Goal: Task Accomplishment & Management: Use online tool/utility

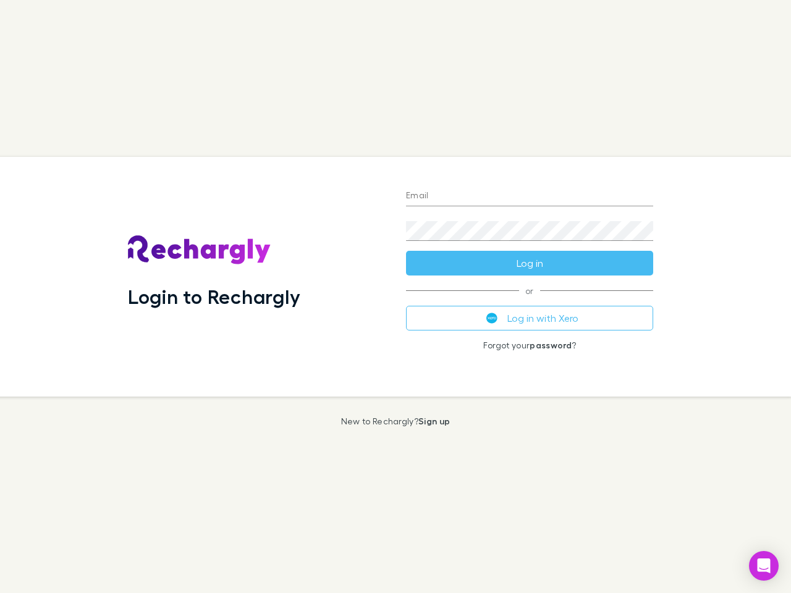
click at [395, 297] on div "Login to Rechargly" at bounding box center [257, 277] width 278 height 240
click at [529, 196] on input "Email" at bounding box center [529, 197] width 247 height 20
click at [529, 263] on button "Log in" at bounding box center [529, 263] width 247 height 25
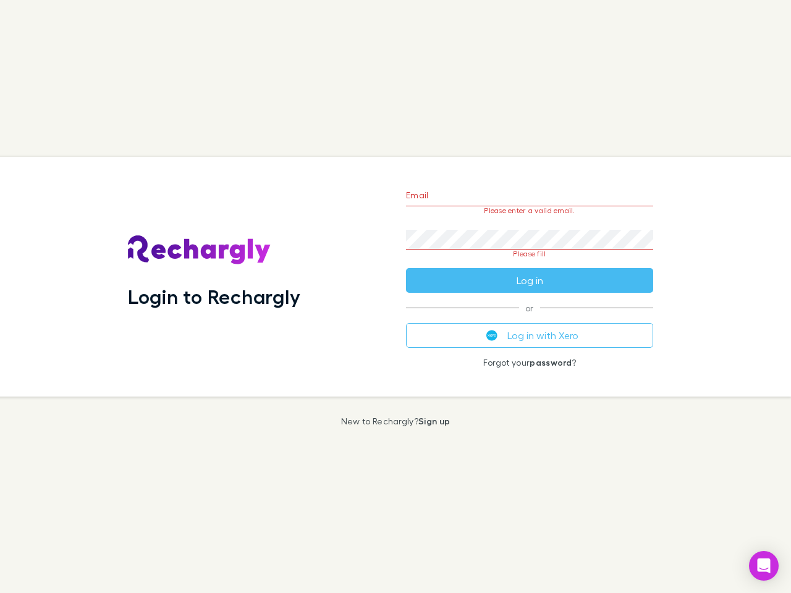
click at [529, 318] on div "Email Please enter a valid email. Password Please fill Log in or Log in with Xe…" at bounding box center [529, 277] width 267 height 240
click at [764, 566] on icon "Open Intercom Messenger" at bounding box center [763, 565] width 13 height 15
